Goal: Transaction & Acquisition: Book appointment/travel/reservation

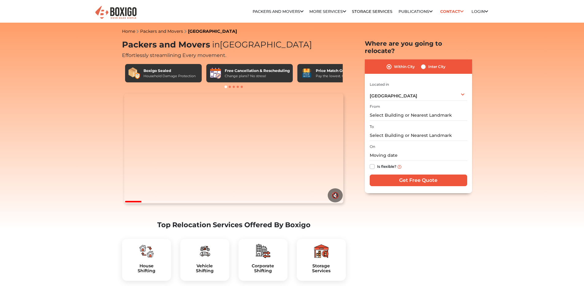
click at [429, 63] on label "Inter City" at bounding box center [436, 66] width 17 height 7
click at [426, 63] on input "Inter City" at bounding box center [423, 66] width 5 height 6
radio input "true"
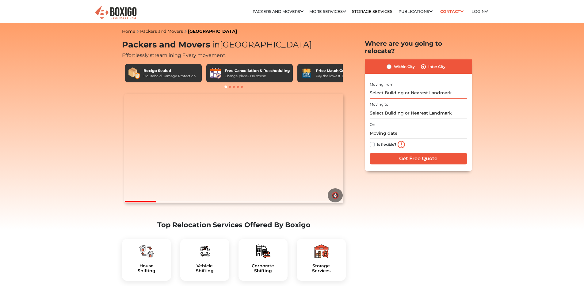
click at [421, 88] on input "text" at bounding box center [418, 93] width 97 height 11
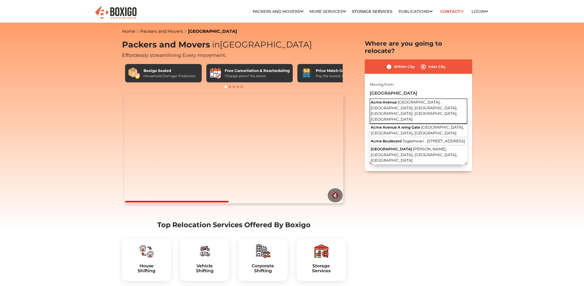
click at [442, 104] on button "Acme Avenue Ambedkar Road, Kandivali, Charkop, Ambedkar Nagar, Kandivali West, …" at bounding box center [418, 111] width 97 height 25
type input "[GEOGRAPHIC_DATA], [GEOGRAPHIC_DATA], [GEOGRAPHIC_DATA], [GEOGRAPHIC_DATA]"
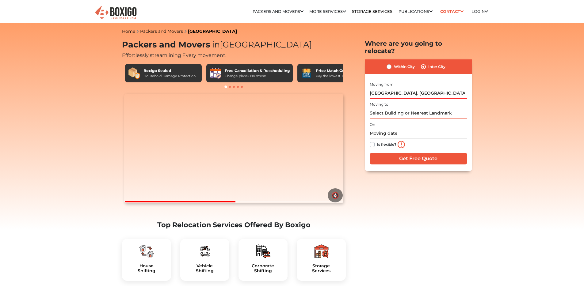
click at [412, 108] on input "text" at bounding box center [418, 113] width 97 height 11
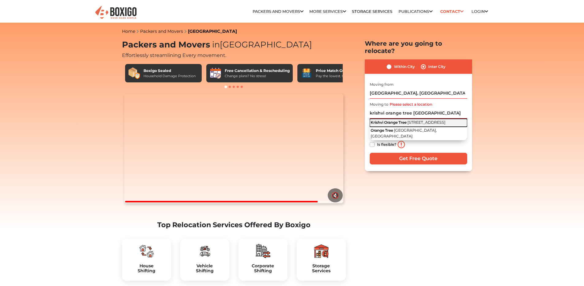
click at [416, 121] on button "Krishvi Orange Tree 4th Main Road, Brookefield, Bangalore, Karnataka" at bounding box center [418, 123] width 97 height 8
type input "Krishvi Orange Tree, 4th Main Road, Brookefield, Bangalore, Karnataka"
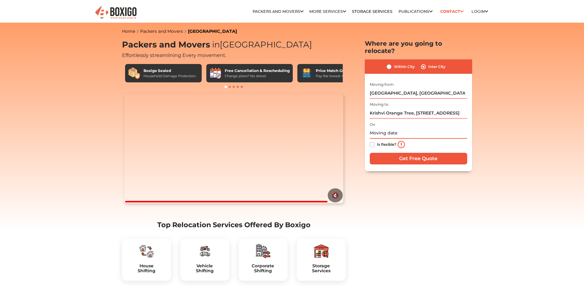
click at [383, 130] on input "text" at bounding box center [418, 133] width 97 height 11
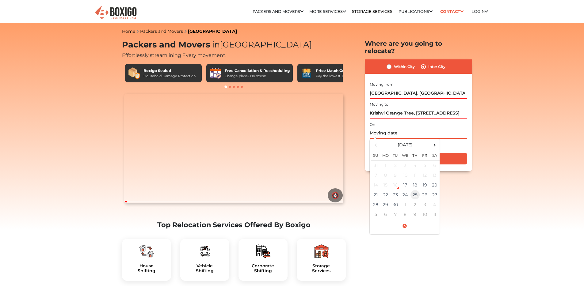
click at [416, 190] on td "25" at bounding box center [415, 195] width 10 height 10
type input "09/25/2025 12:00 AM"
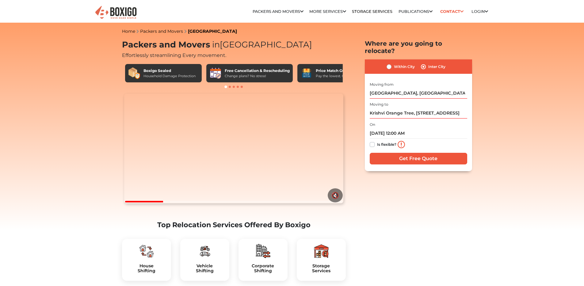
click at [377, 141] on label "Is flexible?" at bounding box center [386, 144] width 19 height 6
click at [374, 141] on input "Is flexible?" at bounding box center [372, 144] width 5 height 6
checkbox input "true"
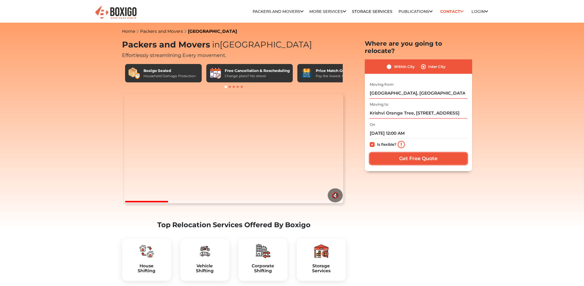
click at [413, 155] on input "Get Free Quote" at bounding box center [418, 159] width 97 height 12
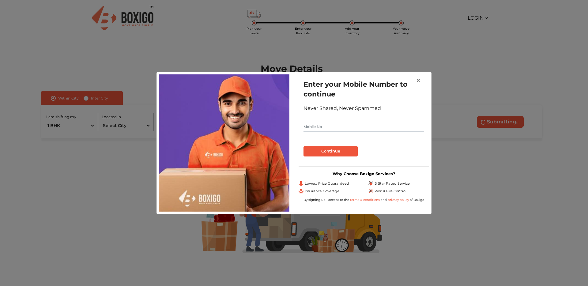
click at [343, 127] on input "text" at bounding box center [364, 127] width 121 height 10
type input "7389707878"
click at [327, 151] on button "Continue" at bounding box center [331, 151] width 54 height 10
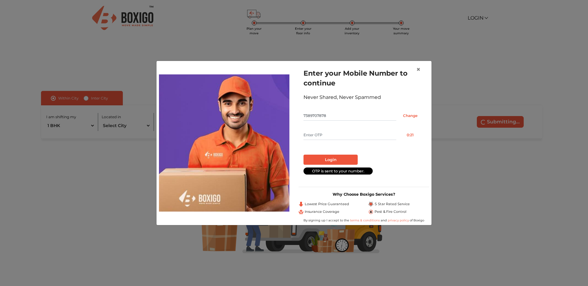
drag, startPoint x: 353, startPoint y: 135, endPoint x: 352, endPoint y: 138, distance: 3.2
click at [353, 135] on input "text" at bounding box center [350, 135] width 93 height 10
type input "2237"
click at [339, 165] on button "Login" at bounding box center [331, 160] width 54 height 10
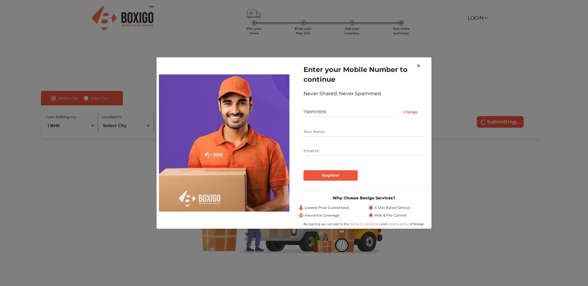
click at [331, 131] on input "text" at bounding box center [364, 132] width 121 height 10
type input "[PERSON_NAME]"
type input "[EMAIL_ADDRESS][DOMAIN_NAME]"
click at [327, 172] on input "Register" at bounding box center [331, 175] width 54 height 10
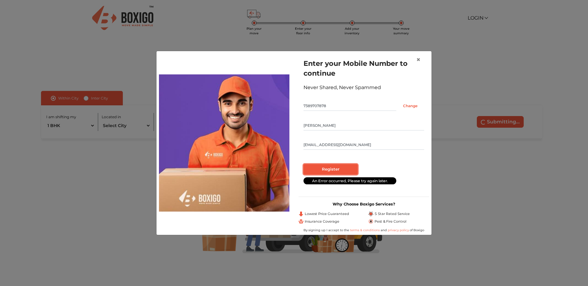
click at [337, 169] on input "Register" at bounding box center [331, 169] width 54 height 10
click at [421, 60] on button "×" at bounding box center [419, 59] width 14 height 17
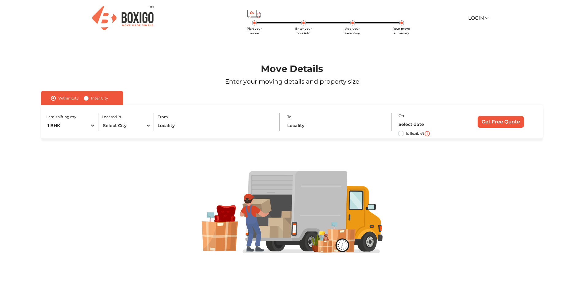
click at [91, 99] on label "Inter City" at bounding box center [99, 98] width 17 height 7
click at [88, 99] on input "Inter City" at bounding box center [86, 98] width 5 height 6
radio input "true"
click at [146, 126] on input "text" at bounding box center [178, 125] width 124 height 11
click at [83, 121] on select "1 BHK 2 BHK 3 BHK 3 + BHK FEW ITEMS" at bounding box center [77, 125] width 62 height 11
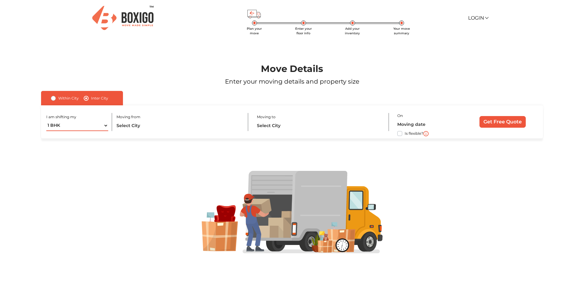
click at [102, 122] on select "1 BHK 2 BHK 3 BHK 3 + BHK FEW ITEMS" at bounding box center [77, 125] width 62 height 11
select select "FEW ITEMS"
click at [46, 120] on select "1 BHK 2 BHK 3 BHK 3 + BHK FEW ITEMS" at bounding box center [77, 125] width 62 height 11
click at [157, 131] on div "I am shifting my 1 BHK 2 BHK 3 BHK 3 + BHK FEW ITEMS Moving from Moving to On I…" at bounding box center [291, 121] width 501 height 33
click at [144, 122] on input "text" at bounding box center [178, 125] width 124 height 11
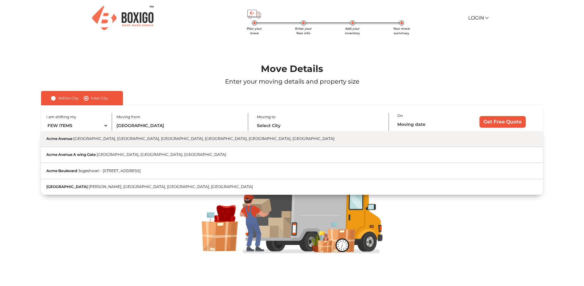
click at [154, 141] on span "[GEOGRAPHIC_DATA], [GEOGRAPHIC_DATA], [GEOGRAPHIC_DATA], [GEOGRAPHIC_DATA], [GE…" at bounding box center [203, 138] width 261 height 5
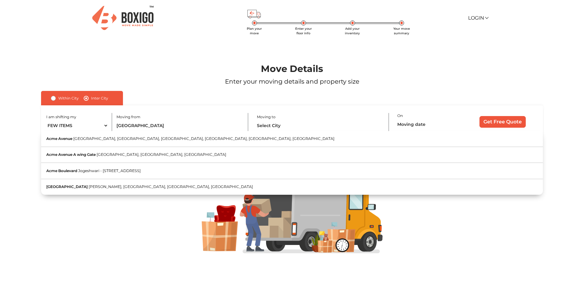
type input "[GEOGRAPHIC_DATA], [GEOGRAPHIC_DATA], [GEOGRAPHIC_DATA], [GEOGRAPHIC_DATA]"
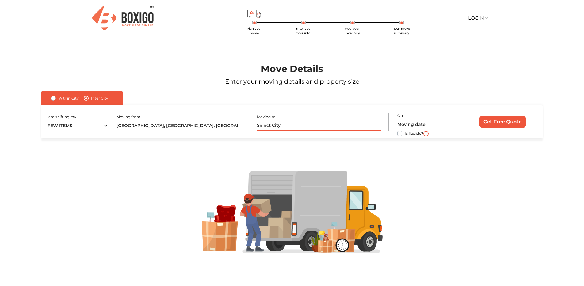
click at [283, 129] on input "text" at bounding box center [319, 125] width 124 height 11
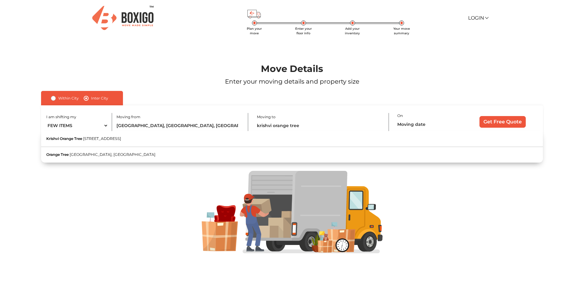
type input "Krishvi Orange Tree, [STREET_ADDRESS]"
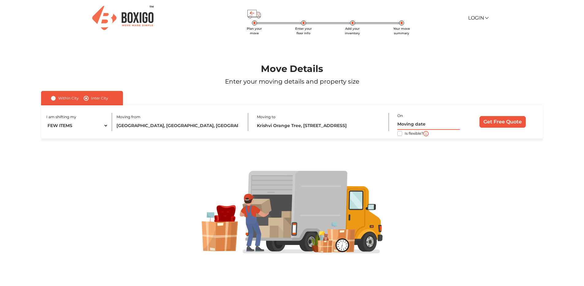
click at [404, 126] on input "text" at bounding box center [428, 124] width 63 height 11
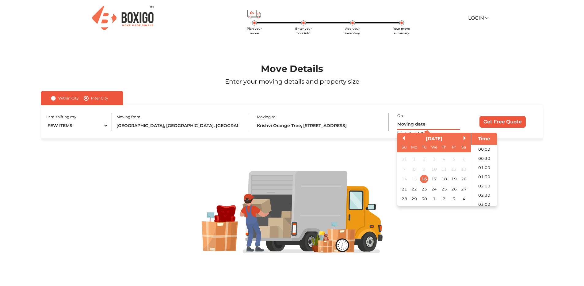
scroll to position [314, 0]
click at [461, 179] on div "20" at bounding box center [464, 179] width 8 height 8
type input "[DATE] 12:00 AM"
click at [522, 101] on div "Within City Inter City I am shifting my 1 BHK 2 BHK 3 BHK 3 + BHK FEW ITEMS Loc…" at bounding box center [291, 115] width 501 height 48
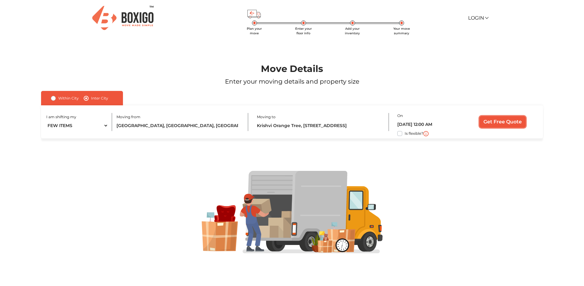
click at [511, 124] on input "Get Free Quote" at bounding box center [502, 122] width 46 height 12
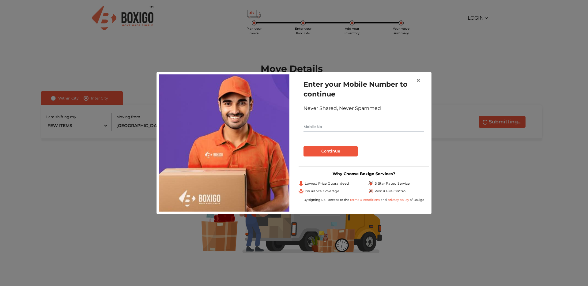
click at [348, 127] on input "text" at bounding box center [364, 127] width 121 height 10
type input "7389707878"
click at [333, 152] on button "Continue" at bounding box center [331, 151] width 54 height 10
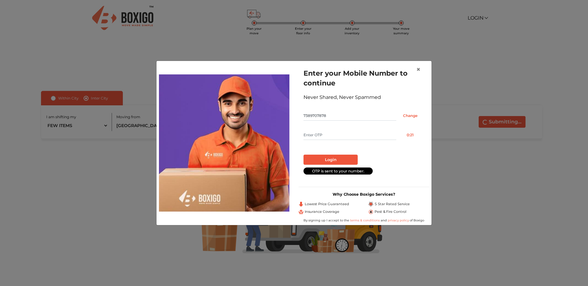
click at [353, 135] on input "text" at bounding box center [350, 135] width 93 height 10
type input "2349"
click at [347, 156] on button "Login" at bounding box center [331, 160] width 54 height 10
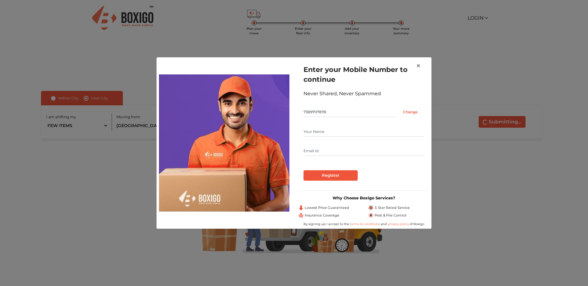
click at [355, 133] on input "text" at bounding box center [364, 132] width 121 height 10
type input "[PERSON_NAME]"
type input "[EMAIL_ADDRESS][DOMAIN_NAME]"
click at [346, 170] on input "Register" at bounding box center [331, 175] width 54 height 10
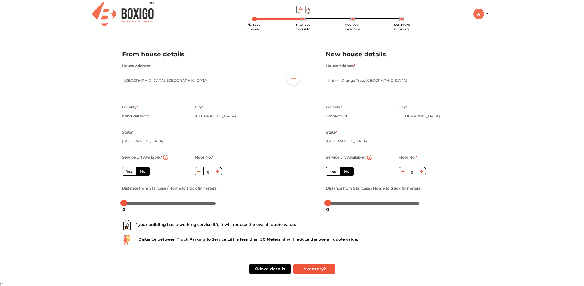
scroll to position [6, 0]
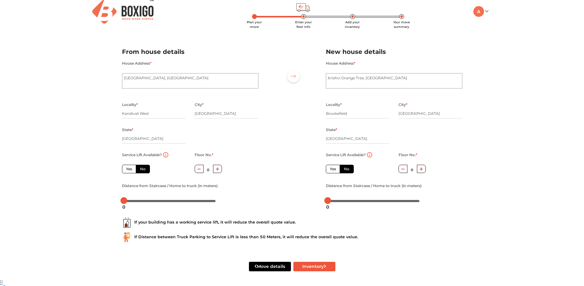
click at [130, 167] on label "Yes" at bounding box center [129, 169] width 14 height 9
click at [130, 167] on input "Yes" at bounding box center [128, 168] width 4 height 4
radio input "true"
drag, startPoint x: 126, startPoint y: 200, endPoint x: 152, endPoint y: 203, distance: 25.9
click at [152, 203] on body "Plan your move Enter your floor info Add your inventory Your move summary My Mo…" at bounding box center [292, 137] width 584 height 286
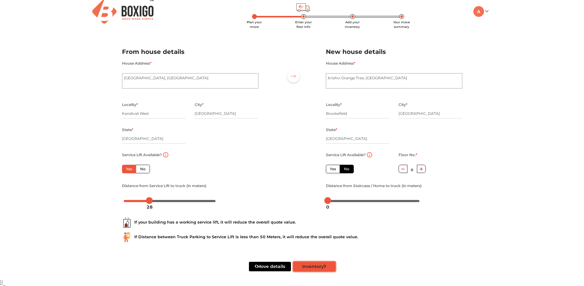
click at [309, 266] on button "Inventory" at bounding box center [314, 267] width 42 height 10
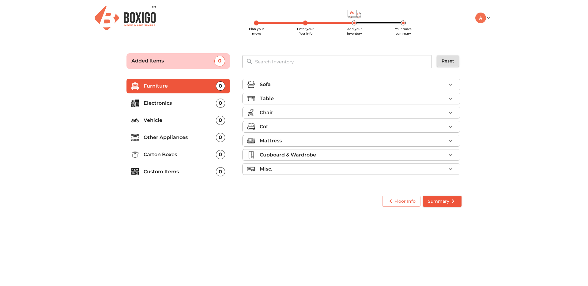
click at [314, 152] on p "Cupboard & Wardrobe" at bounding box center [288, 154] width 56 height 7
click at [296, 170] on div "Misc." at bounding box center [353, 169] width 186 height 7
click at [296, 169] on div "Misc." at bounding box center [353, 169] width 186 height 7
click at [171, 103] on p "Electronics" at bounding box center [180, 103] width 72 height 7
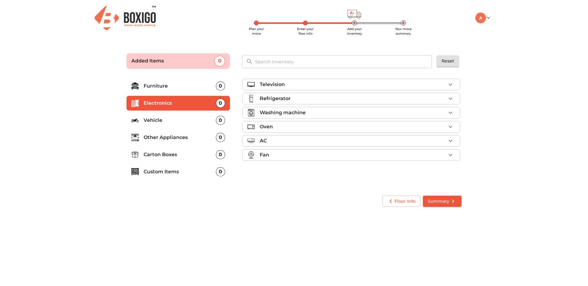
click at [193, 117] on p "Vehicle" at bounding box center [180, 120] width 72 height 7
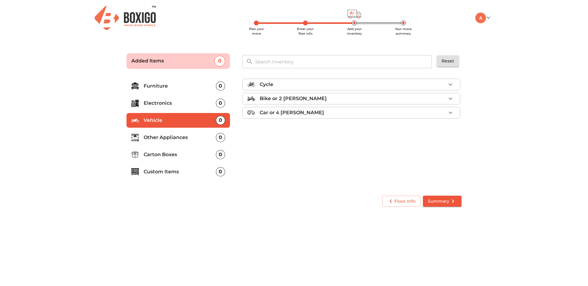
click at [195, 133] on li "Other Appliances 0" at bounding box center [179, 137] width 104 height 15
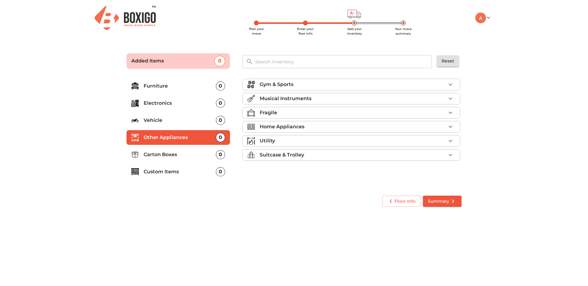
click at [188, 160] on li "Carton Boxes 0" at bounding box center [179, 154] width 104 height 15
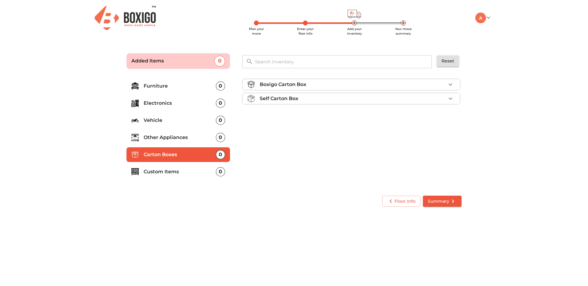
click at [311, 88] on div "Boxigo Carton Box" at bounding box center [353, 84] width 186 height 7
click at [306, 87] on p "Boxigo Carton Box" at bounding box center [283, 84] width 47 height 7
click at [305, 94] on li "Self Carton Box" at bounding box center [352, 98] width 218 height 11
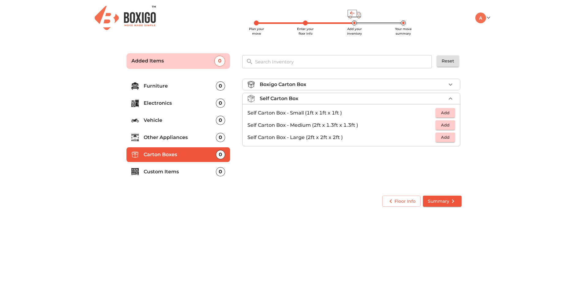
click at [303, 97] on div "Self Carton Box" at bounding box center [353, 98] width 186 height 7
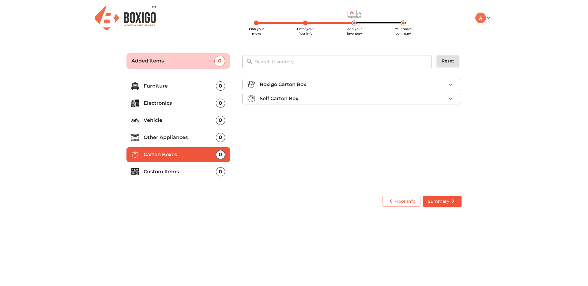
click at [309, 82] on div "Boxigo Carton Box" at bounding box center [353, 84] width 186 height 7
click at [296, 117] on p "Self Carton Box" at bounding box center [279, 115] width 39 height 7
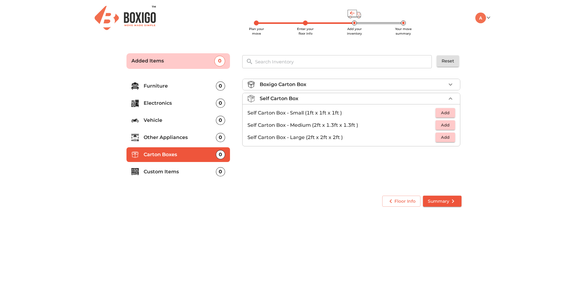
click at [302, 101] on div "Self Carton Box" at bounding box center [353, 98] width 186 height 7
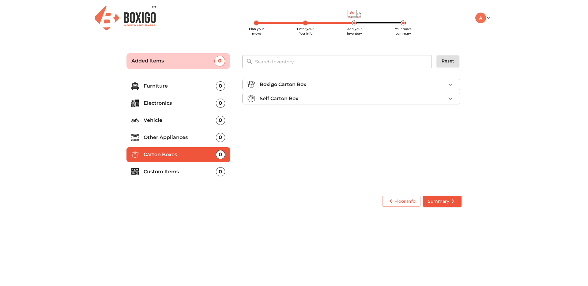
click at [316, 85] on div "Boxigo Carton Box" at bounding box center [353, 84] width 186 height 7
click at [447, 96] on span "Add" at bounding box center [445, 98] width 13 height 7
click at [450, 98] on icon "button" at bounding box center [450, 98] width 7 height 7
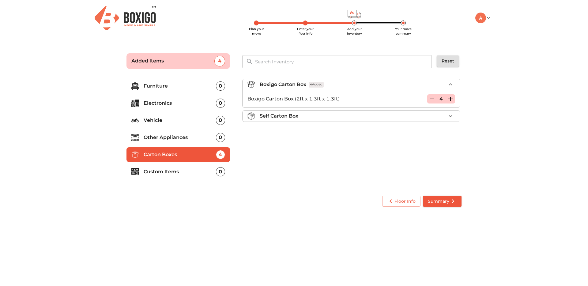
click at [304, 159] on div "Boxigo Carton Box 4 Added Boxigo Carton Box (2ft x 1.3ft x 1.3ft) 4 Self Carton…" at bounding box center [352, 132] width 224 height 116
click at [211, 173] on p "Custom Items" at bounding box center [180, 171] width 72 height 7
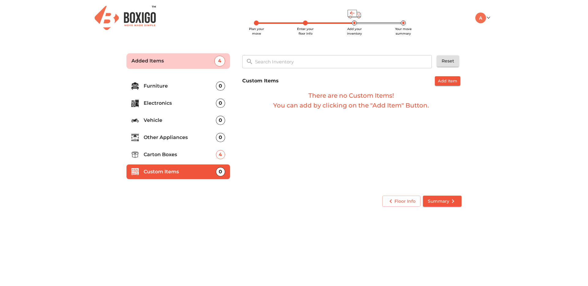
click at [203, 163] on ul "Furniture 0 Electronics 0 Vehicle 0 Other Appliances 0 Carton Boxes 4 Custom It…" at bounding box center [179, 130] width 104 height 108
click at [204, 157] on p "Carton Boxes" at bounding box center [180, 154] width 72 height 7
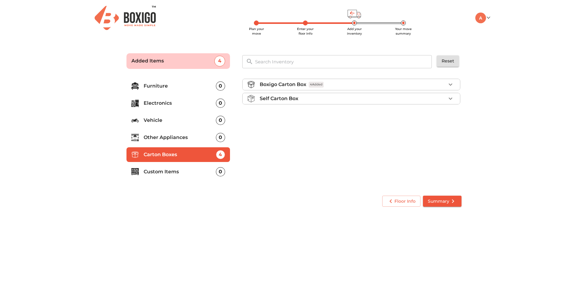
click at [413, 151] on div "Boxigo Carton Box 4 Added Self Carton Box" at bounding box center [352, 132] width 224 height 116
click at [436, 203] on span "Summary" at bounding box center [442, 202] width 29 height 8
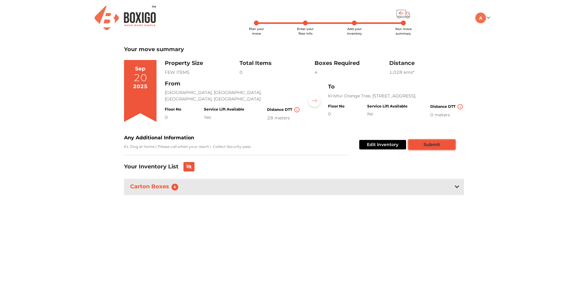
click at [439, 145] on button "Submit" at bounding box center [432, 145] width 47 height 10
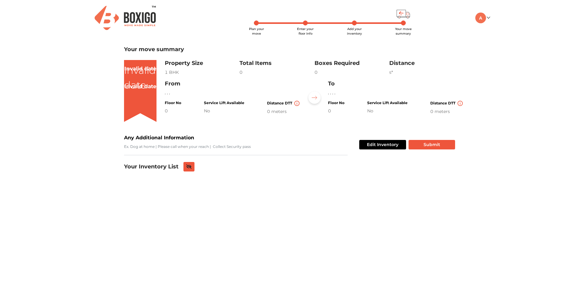
click at [188, 171] on div "Your Inventory List" at bounding box center [294, 167] width 340 height 10
click at [190, 166] on icon at bounding box center [189, 167] width 6 height 4
click at [172, 168] on h3 "Your Inventory List" at bounding box center [151, 167] width 55 height 7
